Goal: Information Seeking & Learning: Find specific fact

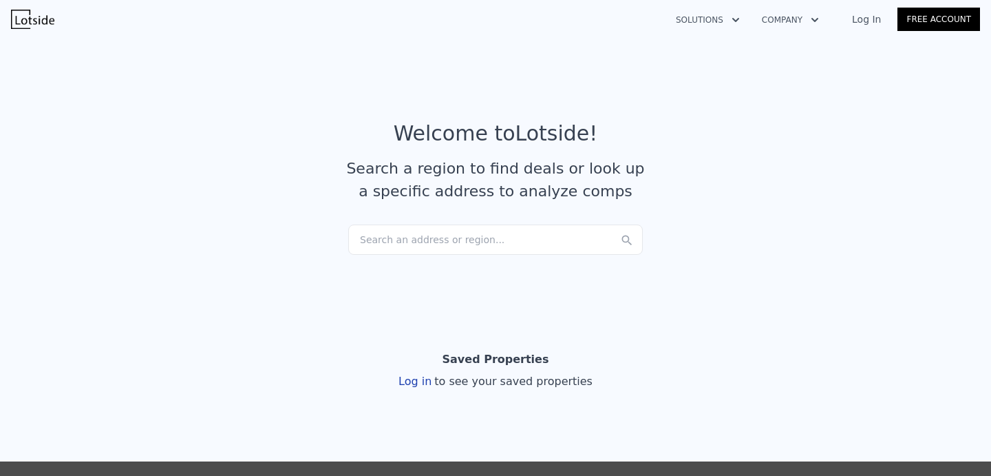
click at [877, 25] on link "Log In" at bounding box center [867, 19] width 62 height 14
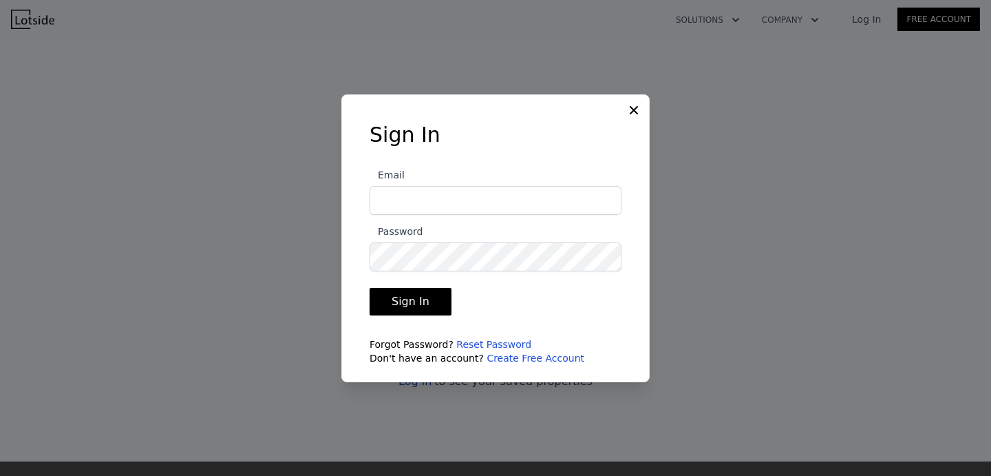
click at [525, 204] on input "Email" at bounding box center [496, 200] width 252 height 29
type input "[EMAIL_ADDRESS][DOMAIN_NAME]"
click at [397, 302] on button "Sign In" at bounding box center [411, 302] width 82 height 28
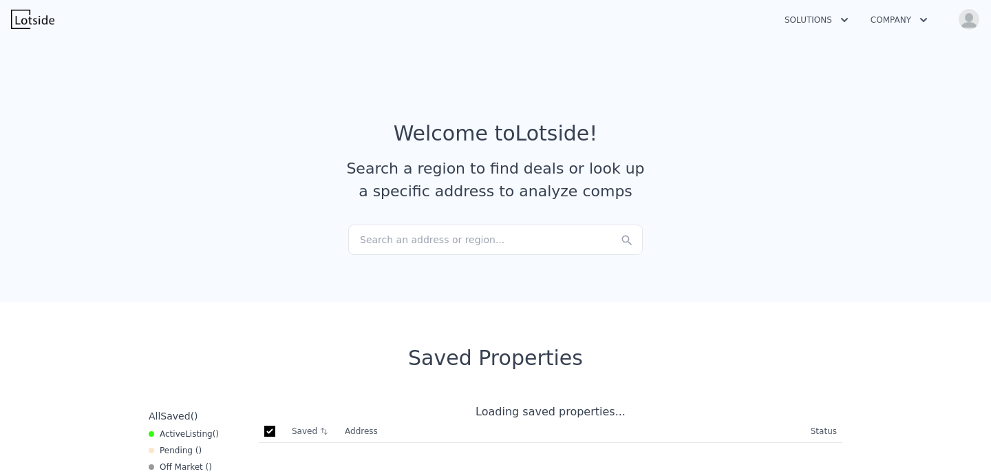
checkbox input "true"
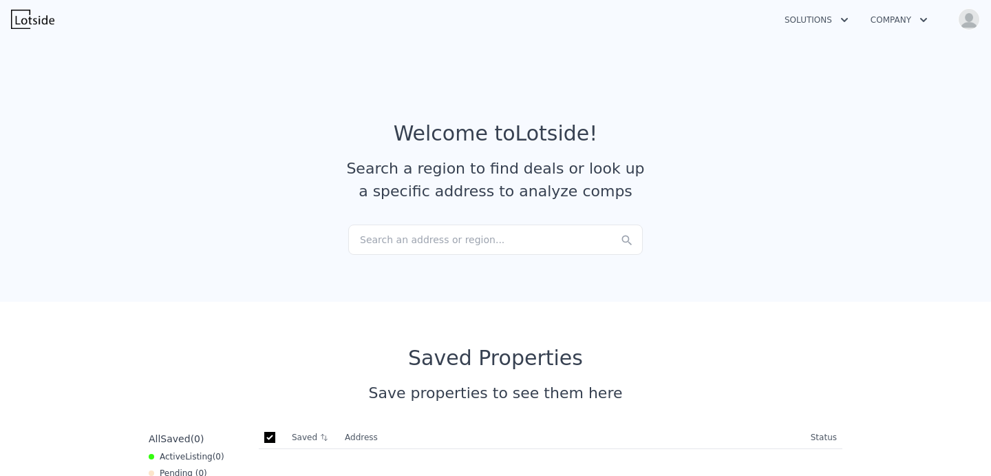
click at [458, 233] on div "Search an address or region..." at bounding box center [495, 239] width 295 height 30
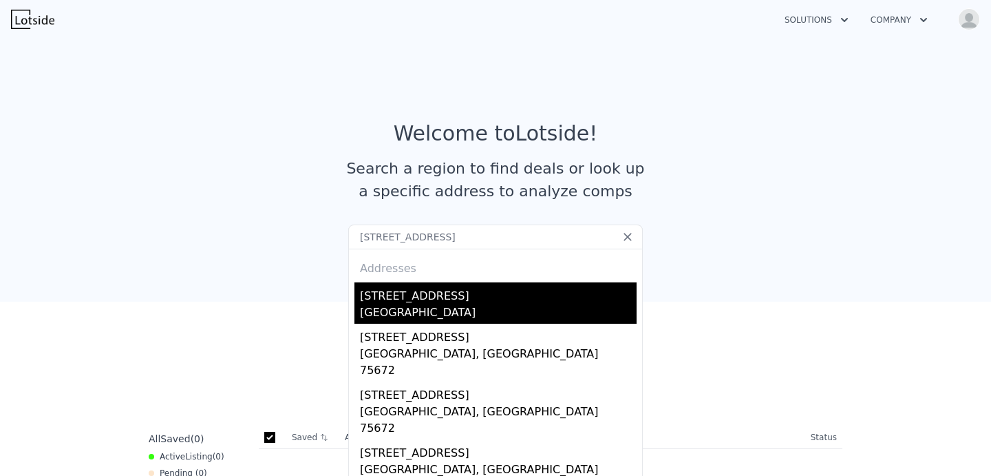
type input "[STREET_ADDRESS]"
click at [493, 310] on div "[GEOGRAPHIC_DATA]" at bounding box center [498, 313] width 277 height 19
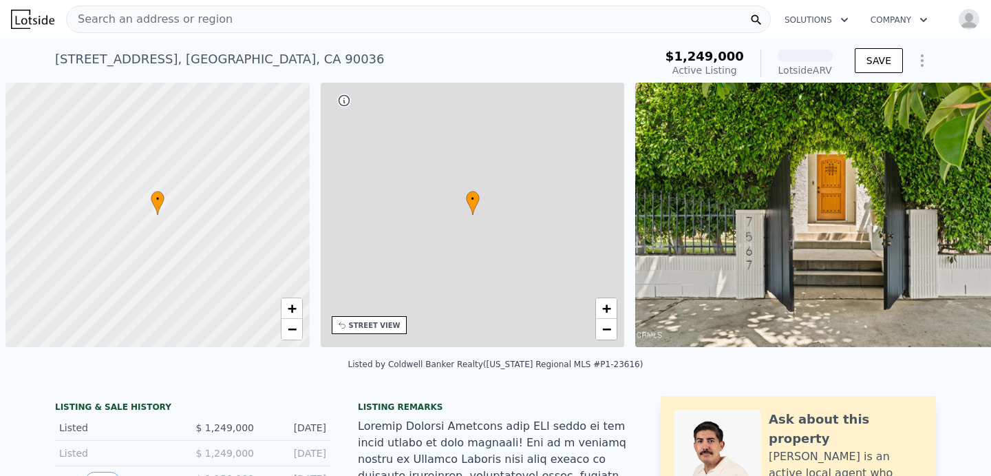
scroll to position [0, 6]
